Goal: Information Seeking & Learning: Learn about a topic

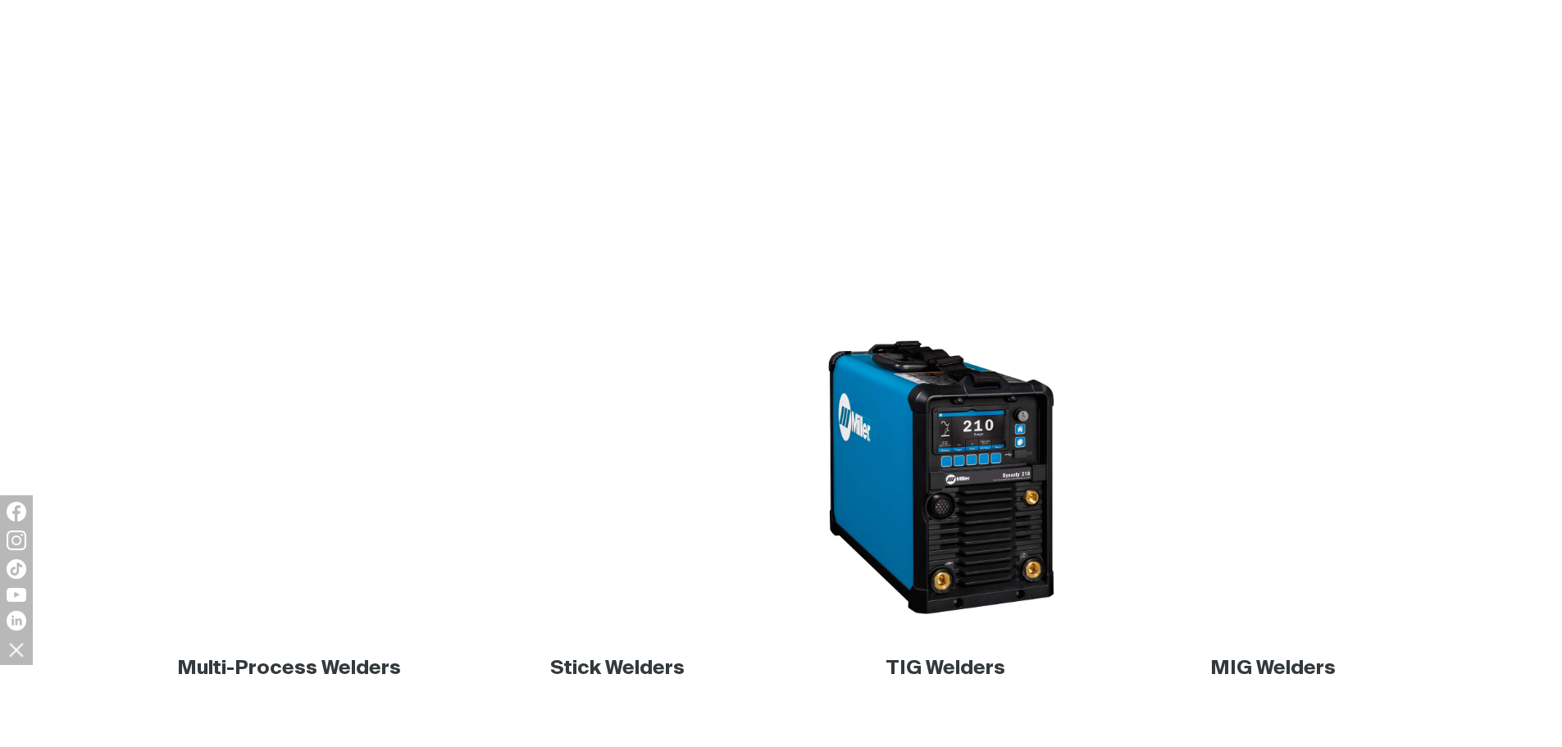
click at [280, 383] on img at bounding box center [289, 478] width 314 height 314
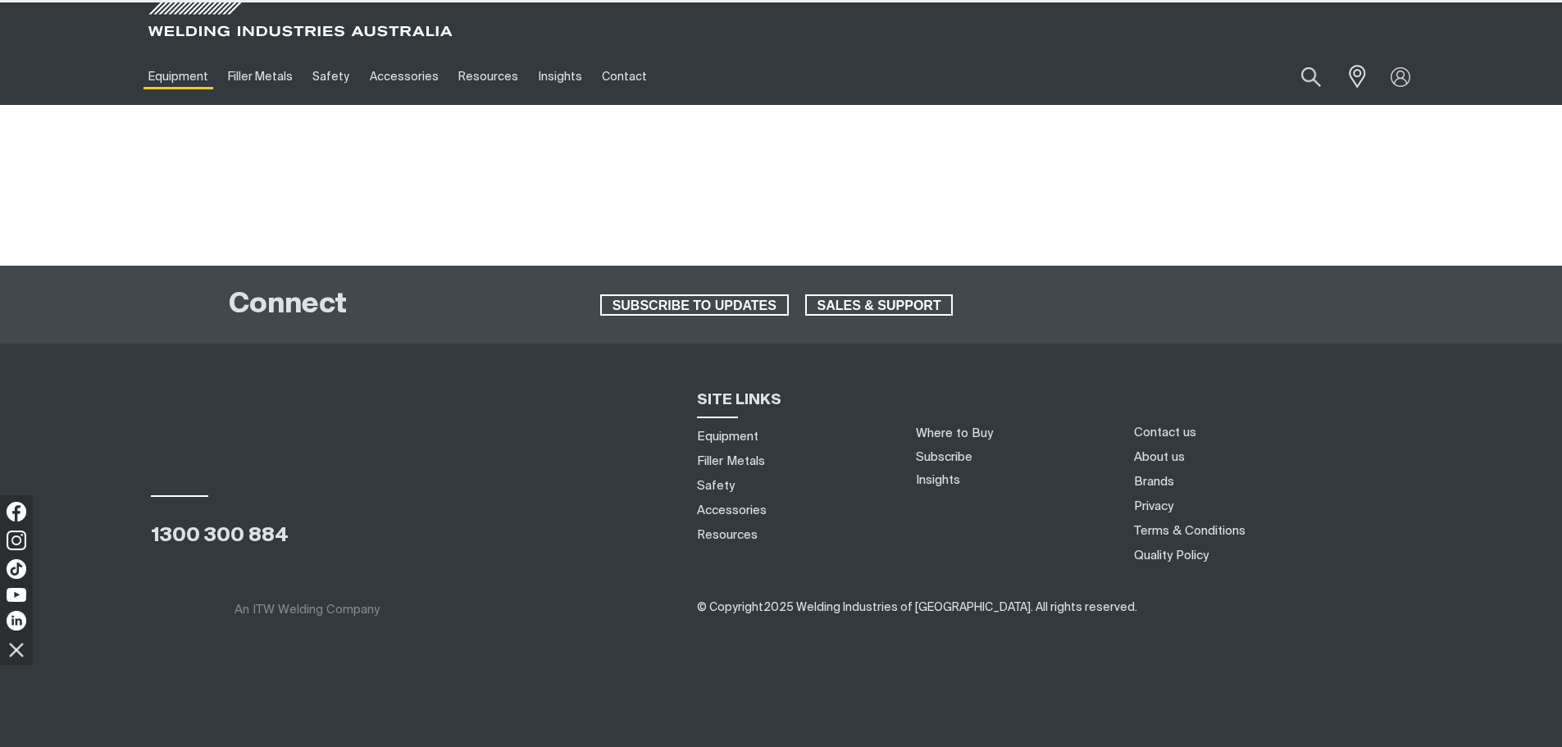
drag, startPoint x: 280, startPoint y: 383, endPoint x: 0, endPoint y: 426, distance: 283.0
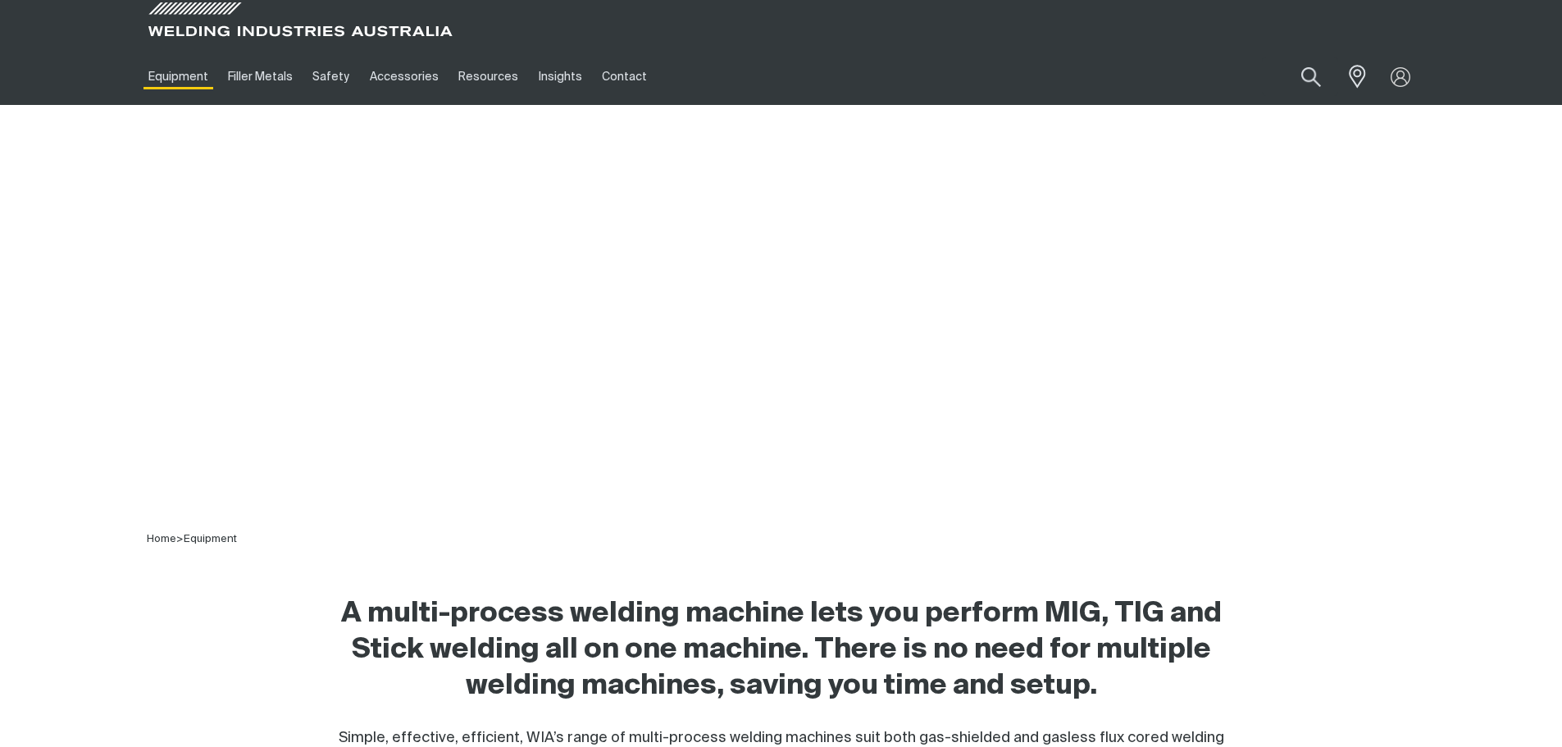
scroll to position [103, 0]
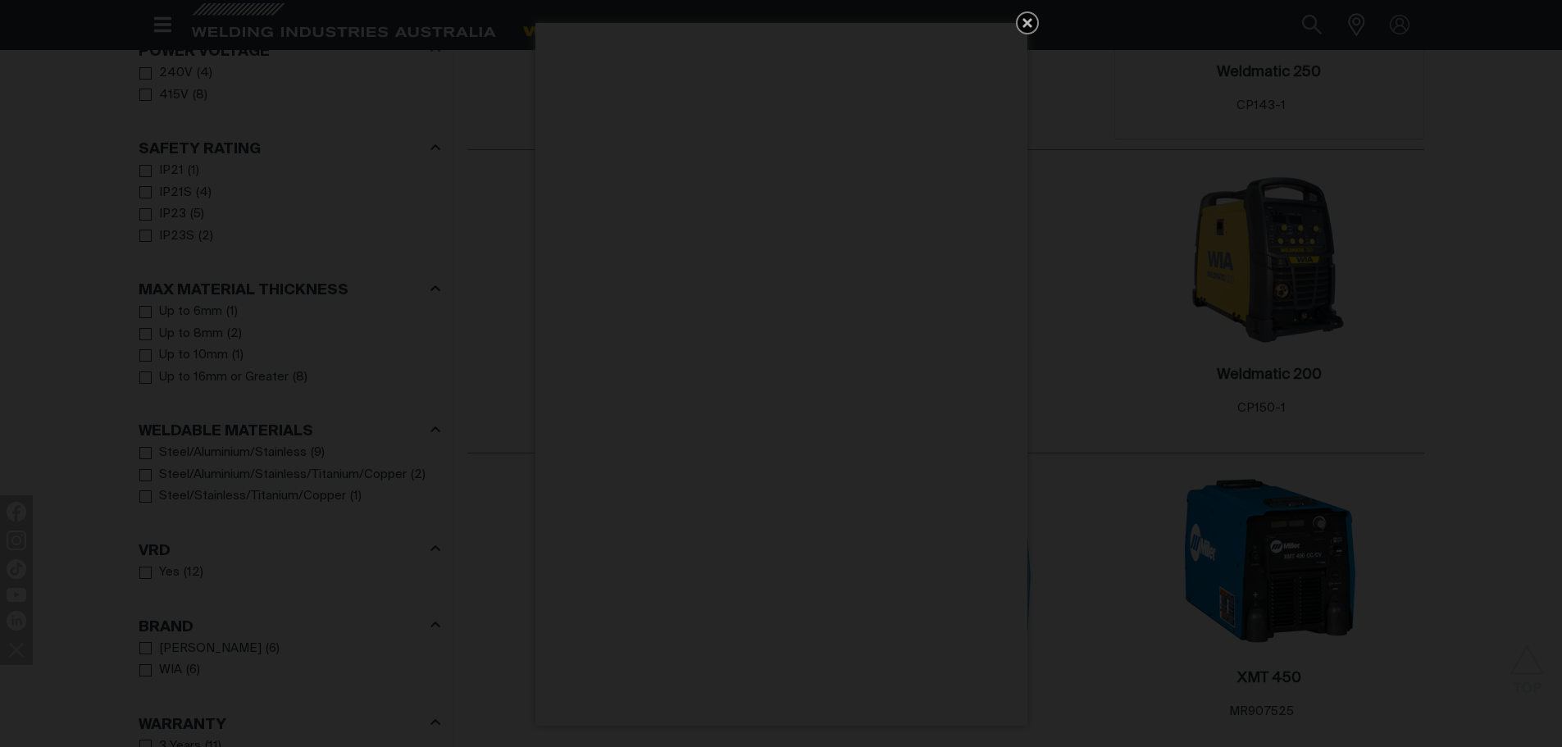
scroll to position [1312, 0]
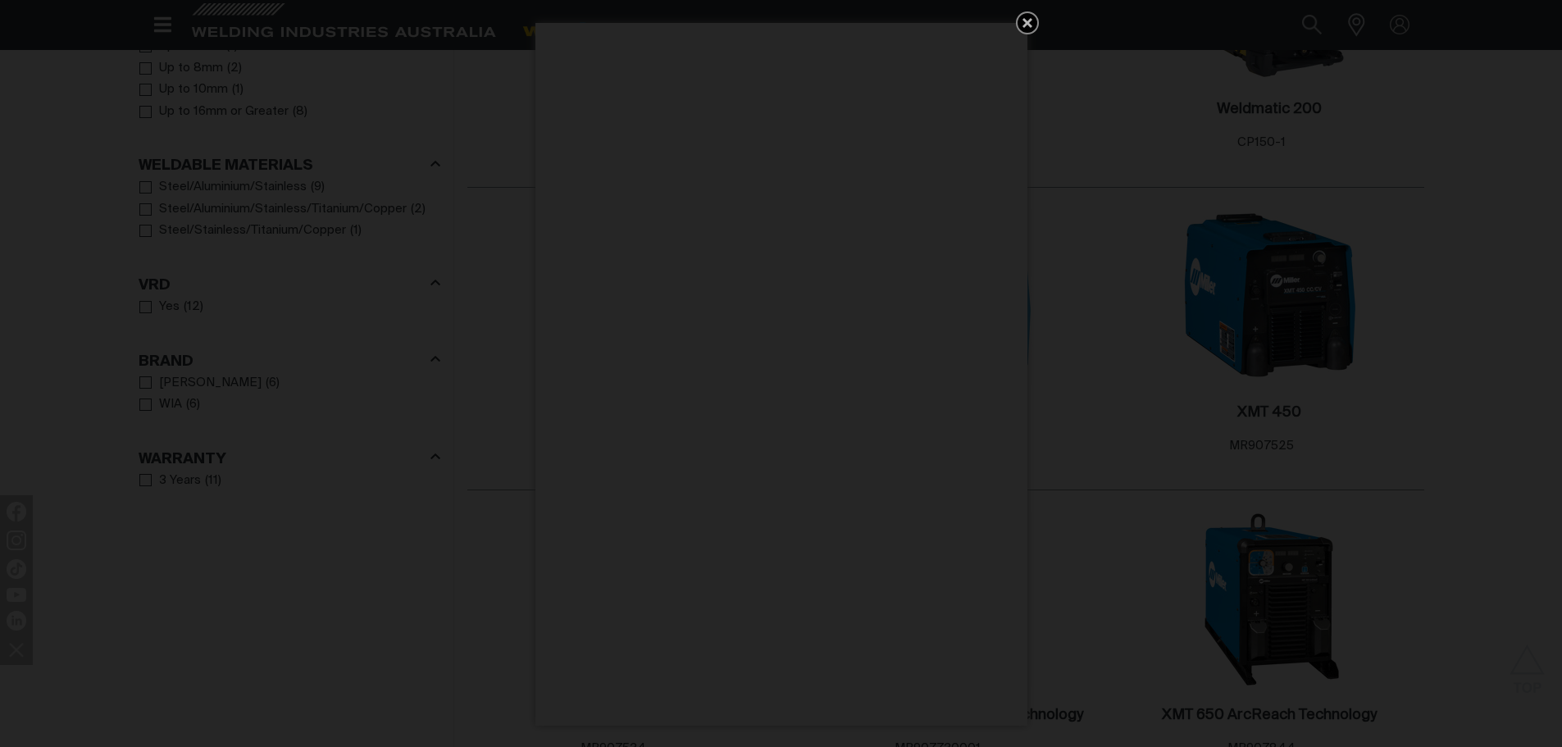
click at [1026, 24] on icon "Get 5 WIA Welding Guides Free!" at bounding box center [1027, 23] width 10 height 10
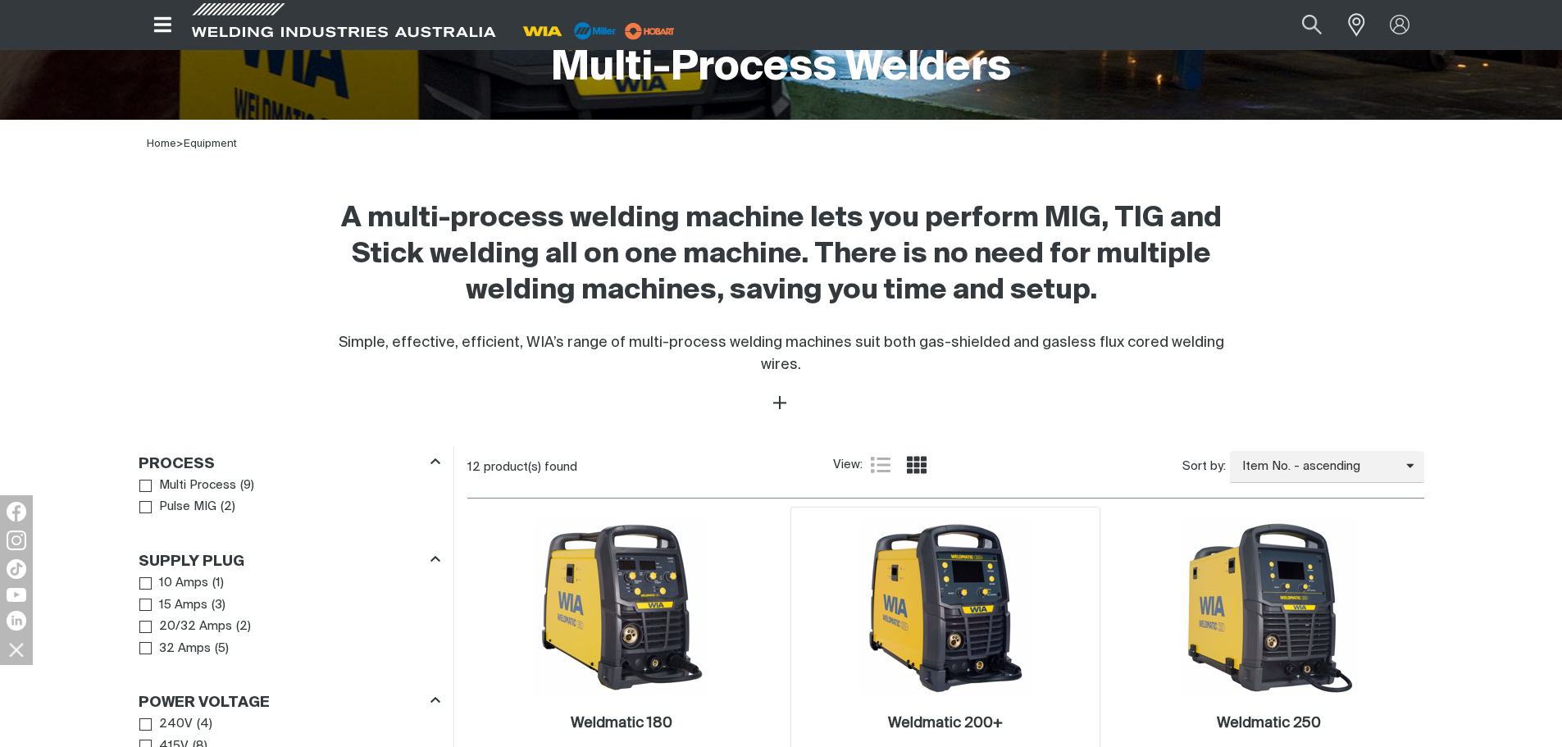
scroll to position [656, 0]
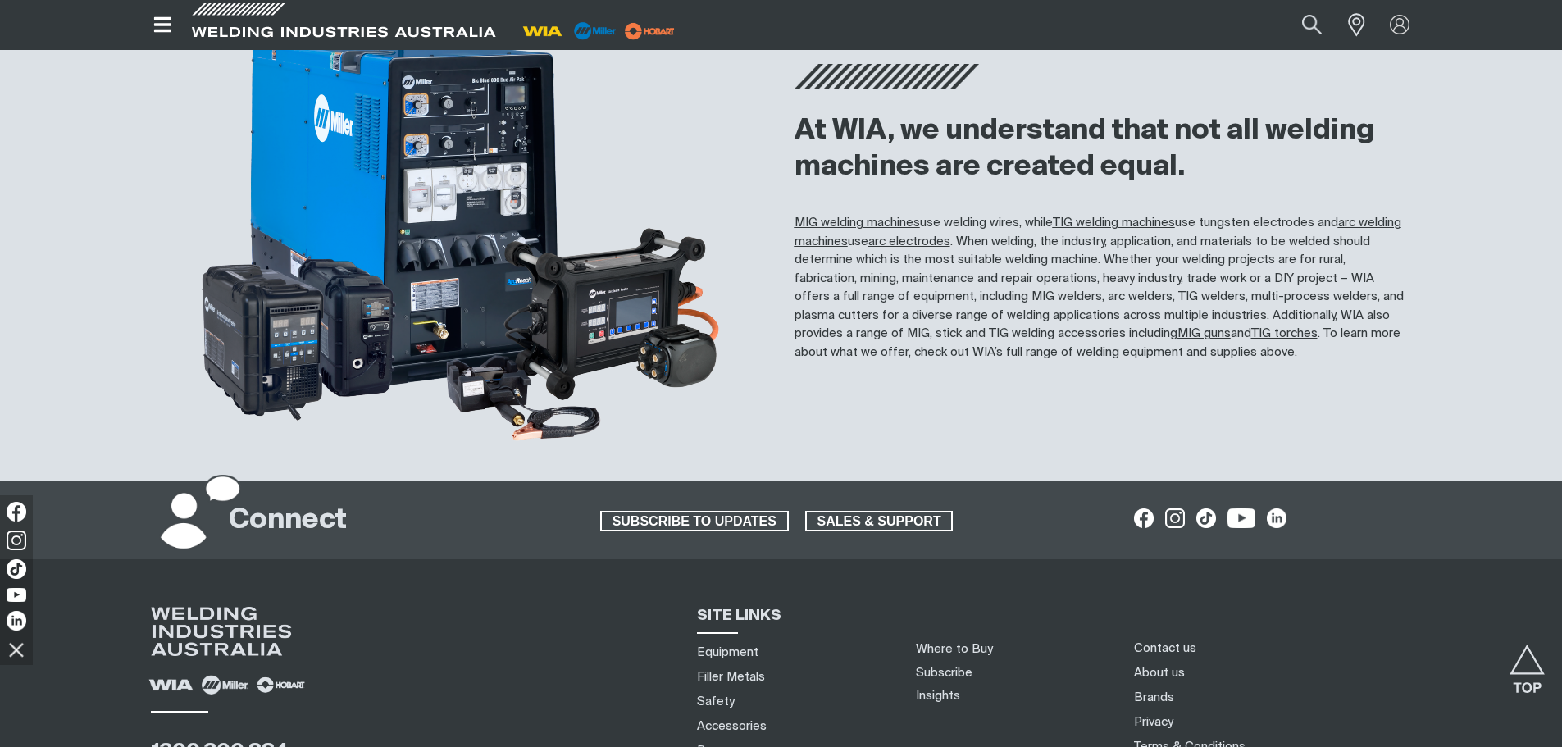
scroll to position [1476, 0]
